Goal: Task Accomplishment & Management: Use online tool/utility

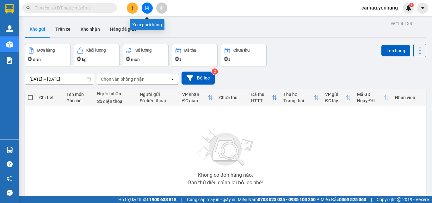
click at [149, 11] on button at bounding box center [147, 8] width 11 height 11
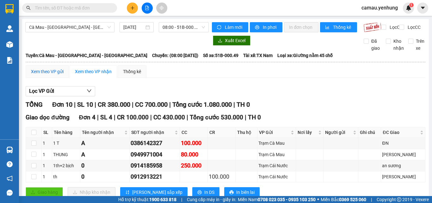
click at [55, 75] on div "Xem theo VP gửi" at bounding box center [47, 71] width 33 height 7
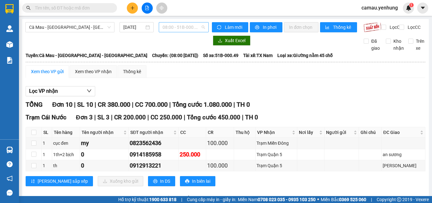
click at [195, 27] on span "08:00 - 51B-000.49" at bounding box center [184, 26] width 42 height 9
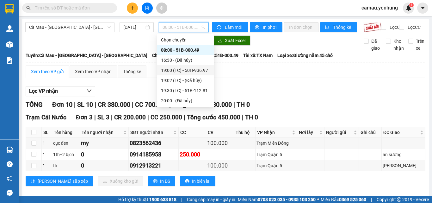
click at [197, 71] on div "19:00 (TC) - 50H-936.97" at bounding box center [185, 70] width 49 height 7
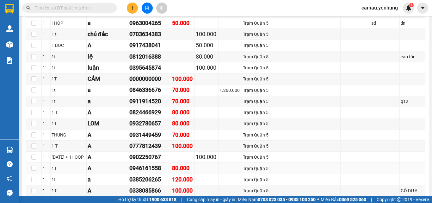
scroll to position [1534, 0]
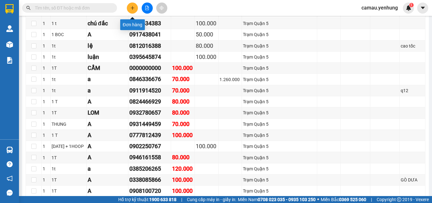
click at [132, 8] on icon "plus" at bounding box center [132, 8] width 3 height 0
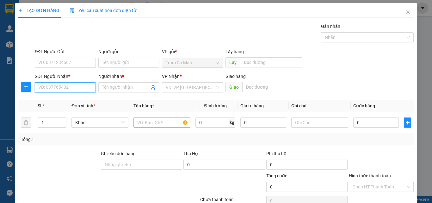
click at [60, 86] on input "SĐT Người Nhận *" at bounding box center [65, 87] width 61 height 10
type input "0947888480"
click at [65, 103] on div "0947888480 - PHONG" at bounding box center [64, 100] width 53 height 7
type input "PHONG"
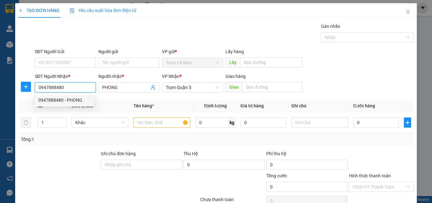
type input "120.000"
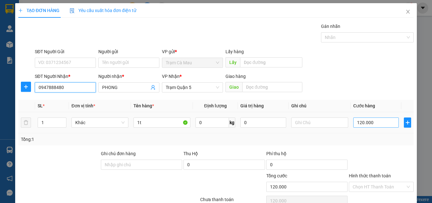
type input "0947888480"
click at [376, 123] on input "120.000" at bounding box center [377, 122] width 46 height 10
type input "0"
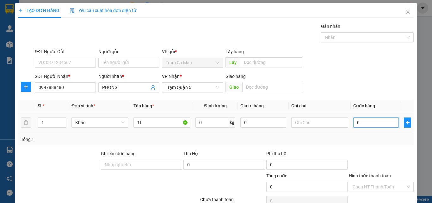
type input "1"
type input "01"
type input "10"
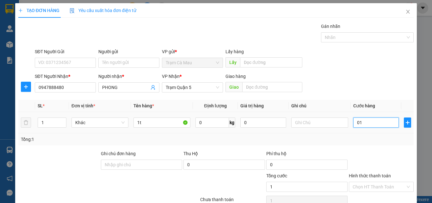
type input "010"
type input "100"
type input "0.100"
type input "100.000"
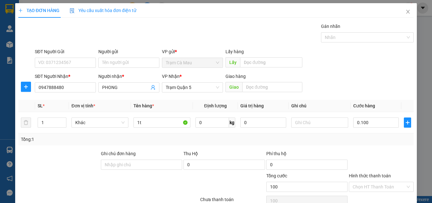
type input "100.000"
click at [372, 176] on label "Hình thức thanh toán" at bounding box center [370, 175] width 42 height 5
click at [372, 182] on input "Hình thức thanh toán" at bounding box center [379, 186] width 53 height 9
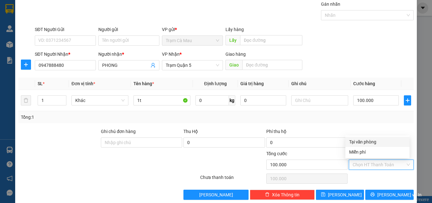
scroll to position [31, 0]
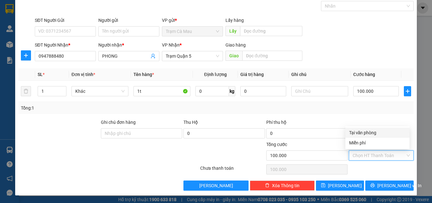
click at [362, 132] on div "Tại văn phòng" at bounding box center [378, 132] width 57 height 7
type input "0"
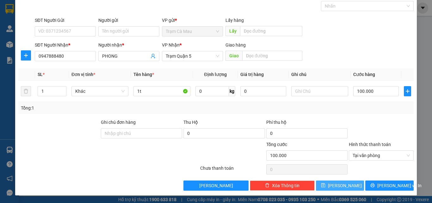
click at [340, 185] on span "[PERSON_NAME]" at bounding box center [345, 185] width 34 height 7
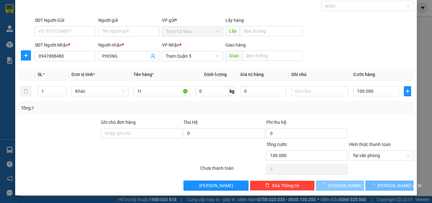
type input "0"
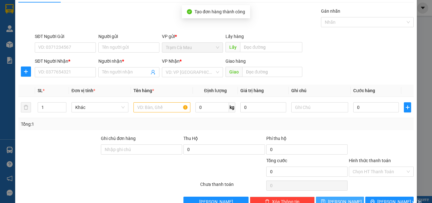
scroll to position [0, 0]
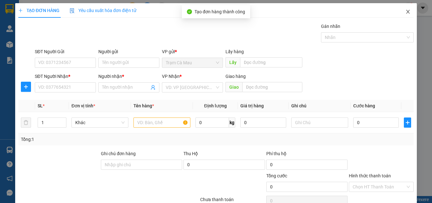
click at [406, 14] on icon "close" at bounding box center [408, 11] width 5 height 5
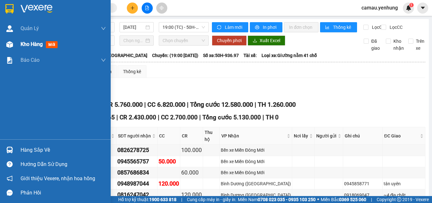
click at [7, 44] on img at bounding box center [9, 44] width 7 height 7
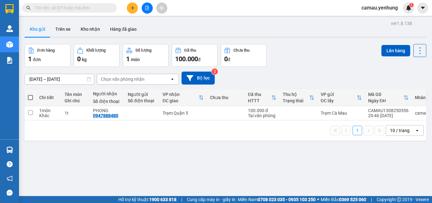
click at [31, 97] on span at bounding box center [30, 97] width 5 height 5
click at [30, 94] on input "checkbox" at bounding box center [30, 94] width 0 height 0
checkbox input "true"
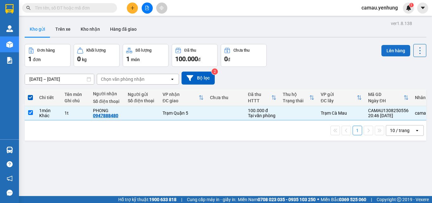
click at [389, 51] on button "Lên hàng" at bounding box center [396, 50] width 29 height 11
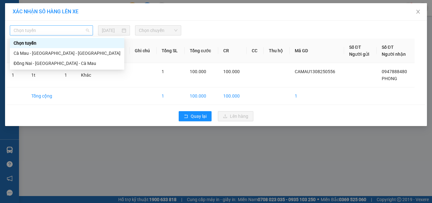
click at [66, 30] on span "Chọn tuyến" at bounding box center [52, 30] width 76 height 9
click at [53, 54] on div "Cà Mau - [GEOGRAPHIC_DATA] - [GEOGRAPHIC_DATA]" at bounding box center [67, 53] width 107 height 7
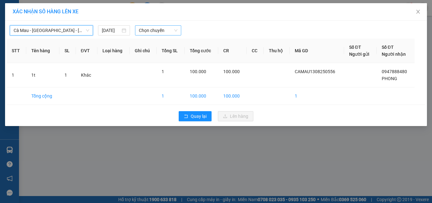
click at [159, 30] on span "Chọn chuyến" at bounding box center [158, 30] width 39 height 9
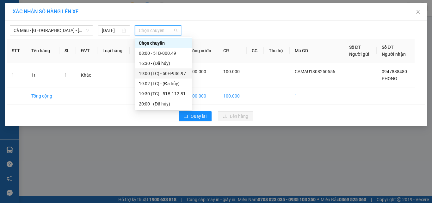
click at [170, 75] on div "19:00 (TC) - 50H-936.97" at bounding box center [163, 73] width 49 height 7
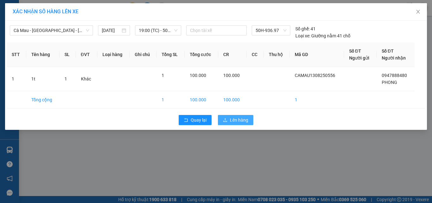
click at [225, 119] on icon "upload" at bounding box center [225, 120] width 4 height 4
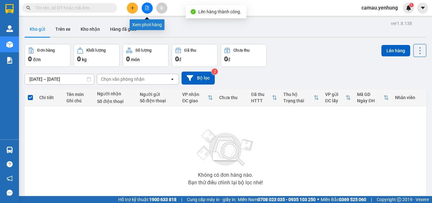
click at [150, 9] on button at bounding box center [147, 8] width 11 height 11
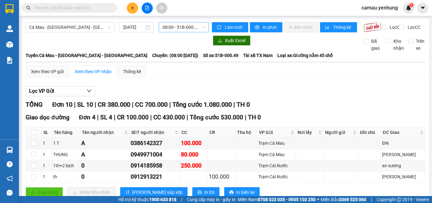
click at [189, 26] on span "08:00 - 51B-000.49" at bounding box center [184, 26] width 42 height 9
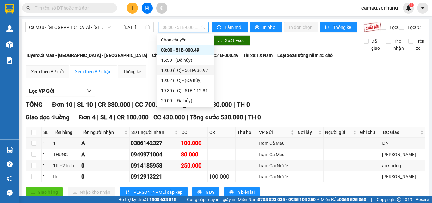
click at [184, 70] on div "19:00 (TC) - 50H-936.97" at bounding box center [185, 70] width 49 height 7
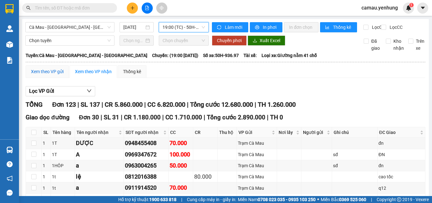
click at [57, 75] on div "Xem theo VP gửi" at bounding box center [47, 71] width 33 height 7
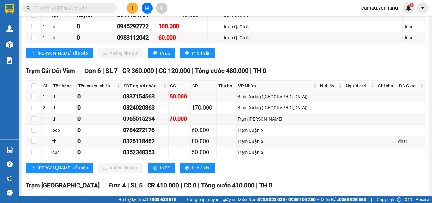
scroll to position [981, 0]
